Goal: Task Accomplishment & Management: Complete application form

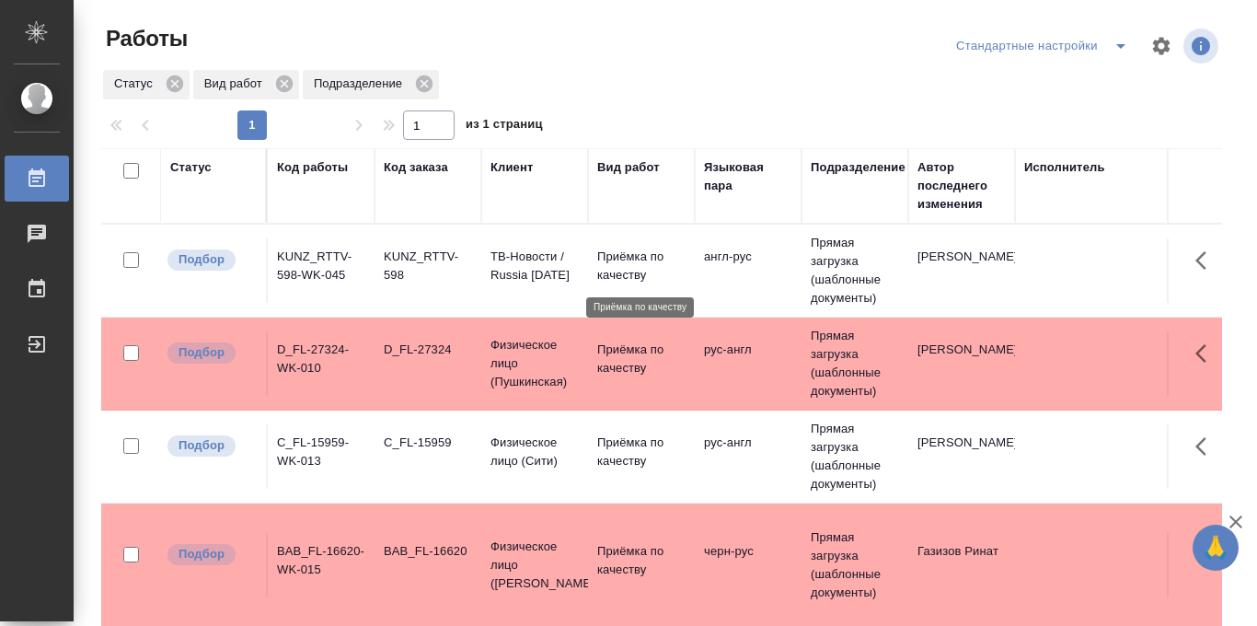
click at [626, 267] on p "Приёмка по качеству" at bounding box center [641, 266] width 88 height 37
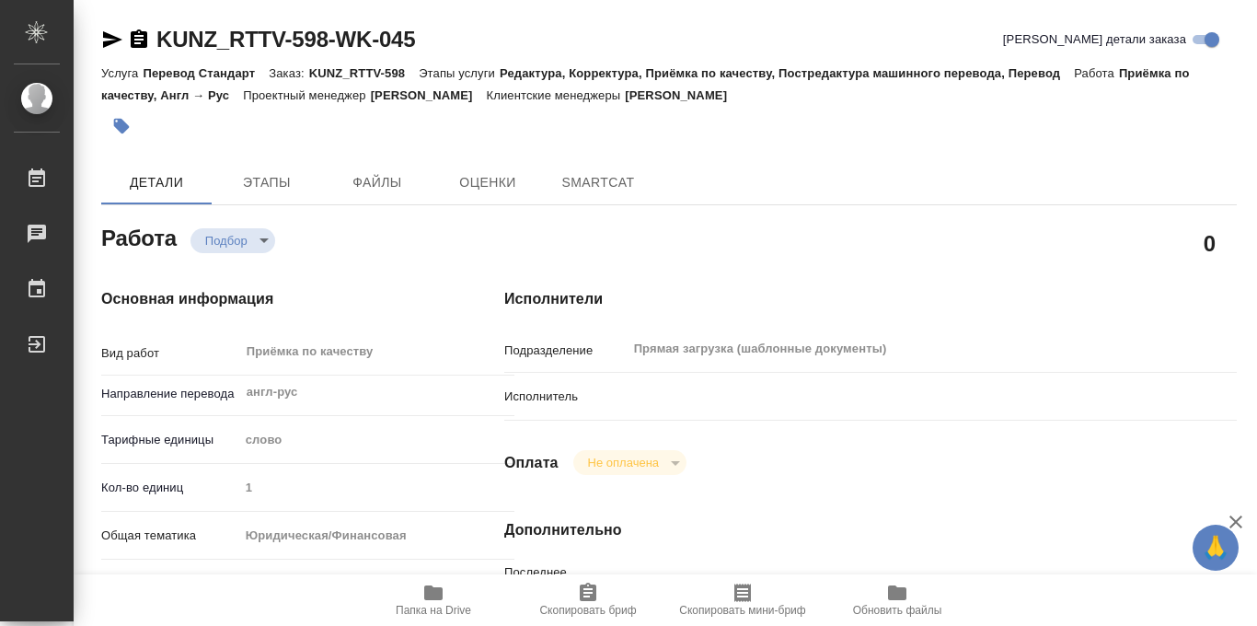
type textarea "x"
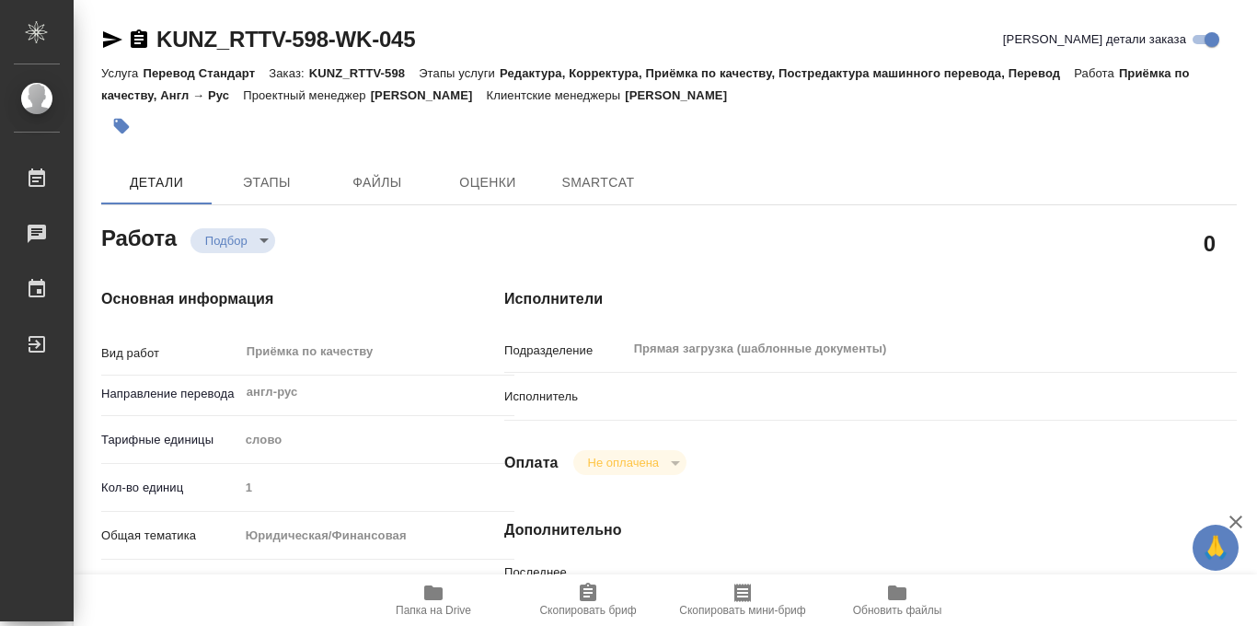
type textarea "x"
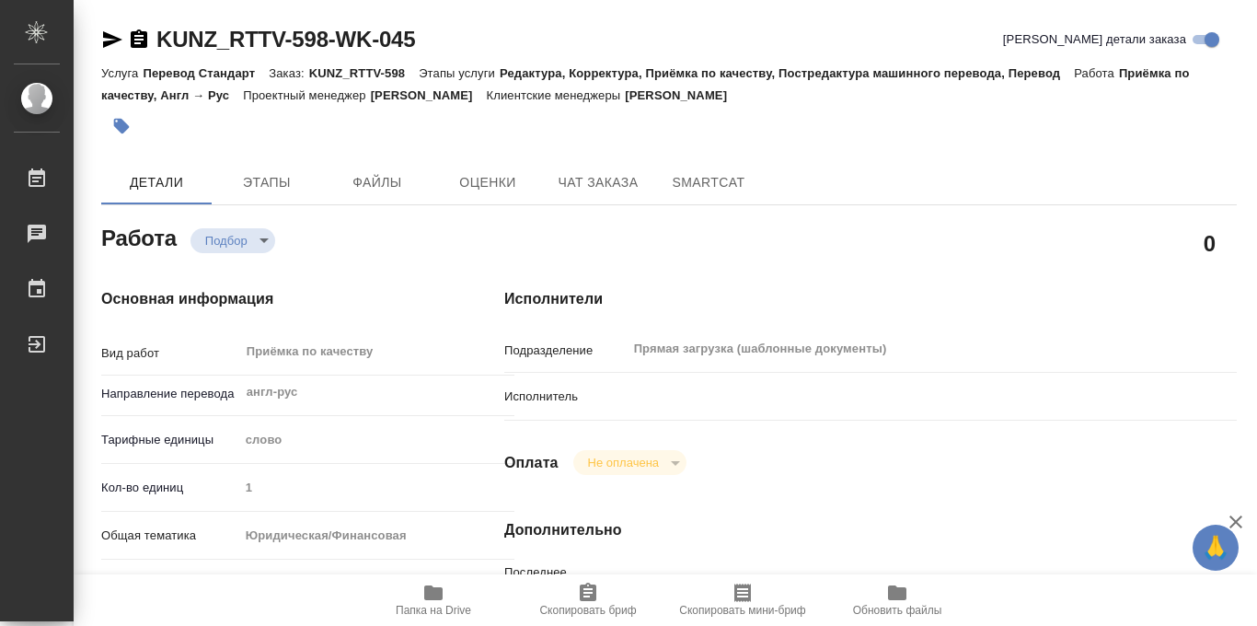
type textarea "x"
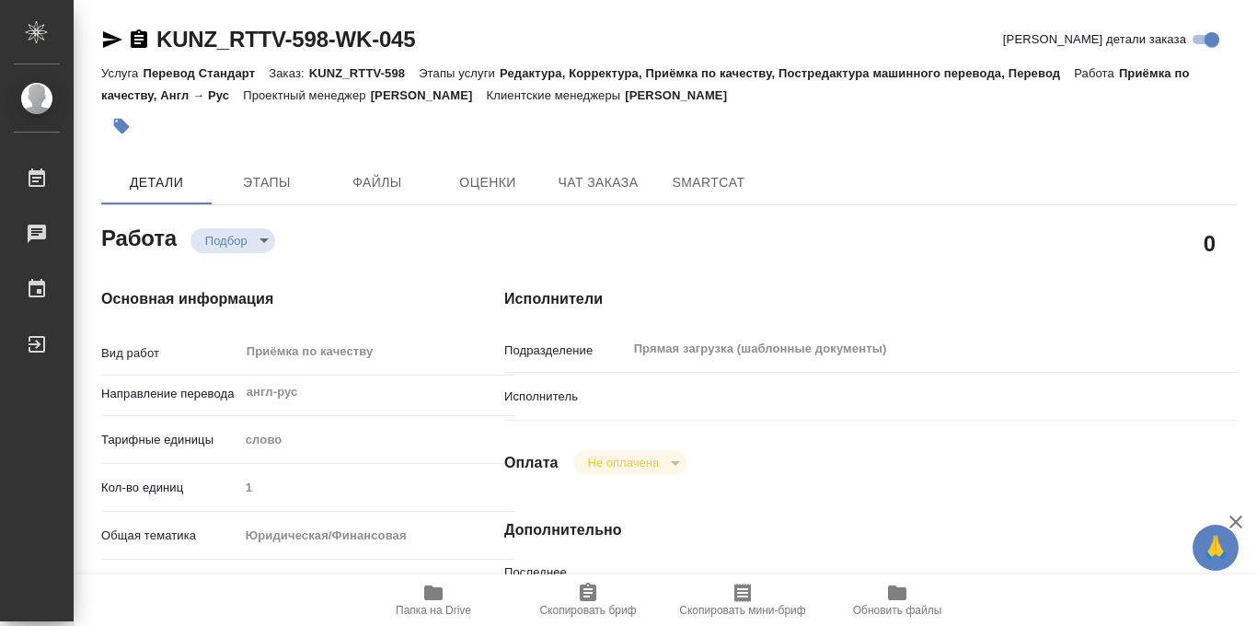
type textarea "x"
